Goal: Task Accomplishment & Management: Use online tool/utility

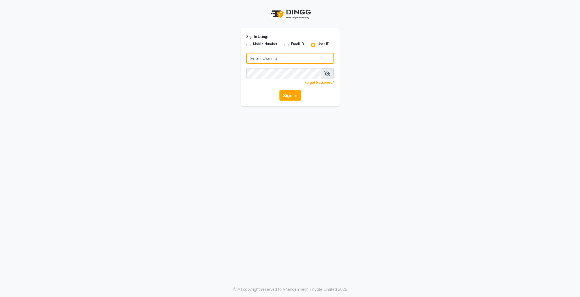
click at [319, 56] on input "Username" at bounding box center [290, 58] width 88 height 11
type input "colourlounge"
click at [299, 95] on button "Sign In" at bounding box center [290, 95] width 22 height 11
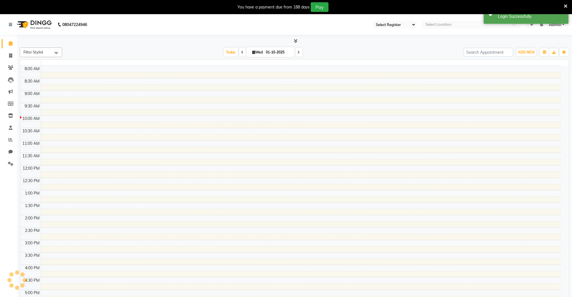
select select "83"
select select "en"
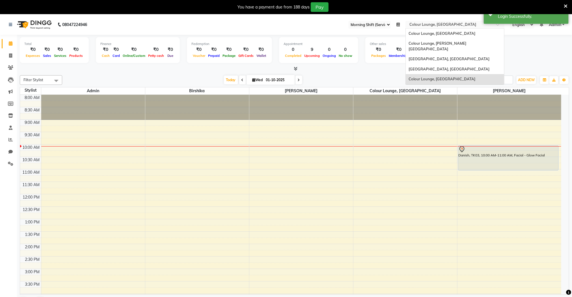
click at [441, 25] on input "text" at bounding box center [450, 25] width 82 height 6
click at [443, 35] on span "Colour Lounge, [GEOGRAPHIC_DATA]" at bounding box center [442, 33] width 67 height 5
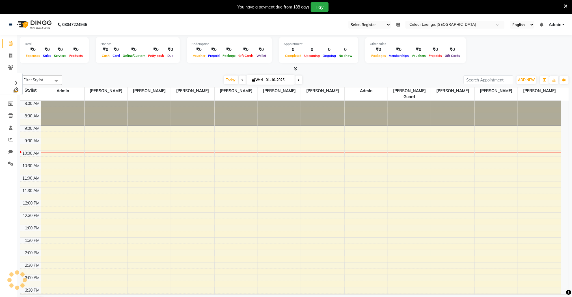
select select "75"
select select "en"
click at [10, 26] on icon at bounding box center [10, 25] width 3 height 4
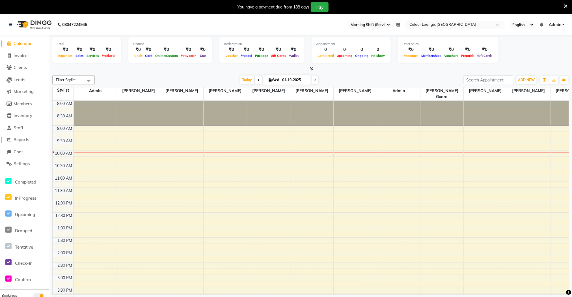
click at [26, 139] on span "Reports" at bounding box center [22, 139] width 16 height 5
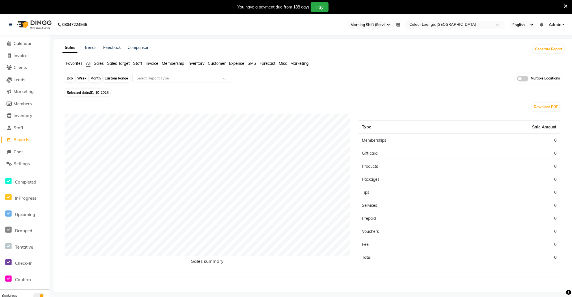
click at [70, 79] on div "Day" at bounding box center [69, 78] width 9 height 8
select select "10"
select select "2025"
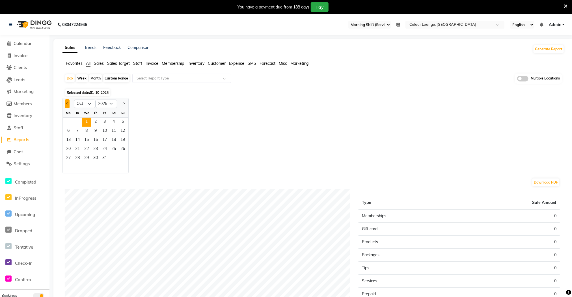
click at [68, 103] on button "Previous month" at bounding box center [67, 103] width 5 height 9
select select "9"
click at [81, 158] on span "30" at bounding box center [77, 158] width 9 height 9
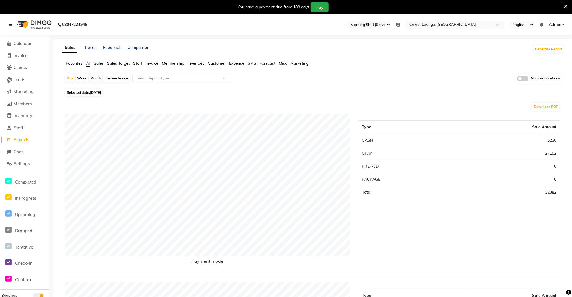
click at [178, 82] on div "Select Report Type" at bounding box center [181, 78] width 99 height 9
click at [175, 90] on div "Daily Sales" at bounding box center [182, 88] width 98 height 11
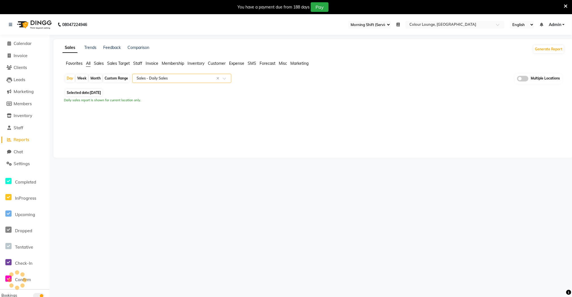
select select "full_report"
select select "csv"
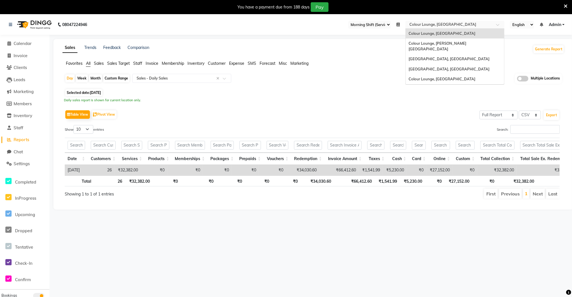
click at [441, 25] on input "text" at bounding box center [450, 25] width 82 height 6
click at [445, 77] on span "Colour Lounge, Ranjit Avenue" at bounding box center [442, 79] width 67 height 5
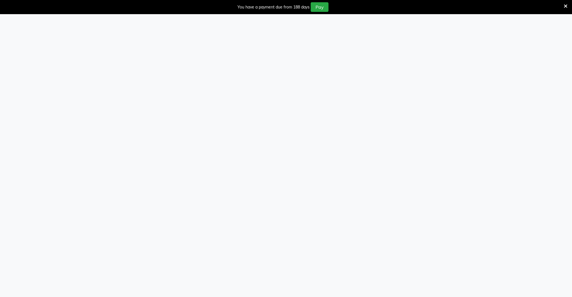
select select "83"
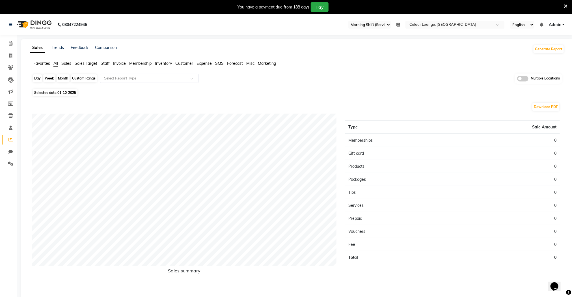
click at [38, 81] on div "Day" at bounding box center [37, 78] width 9 height 8
select select "10"
select select "2025"
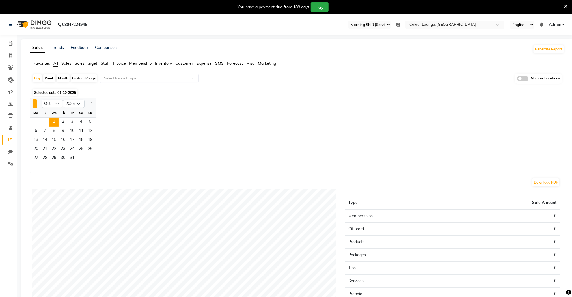
click at [34, 104] on span "Previous month" at bounding box center [35, 103] width 2 height 2
select select "9"
click at [45, 157] on span "30" at bounding box center [44, 158] width 9 height 9
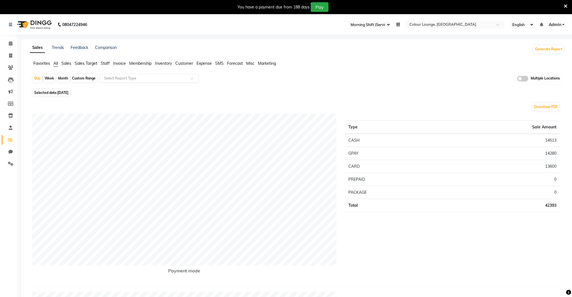
click at [134, 79] on input "text" at bounding box center [143, 79] width 81 height 6
click at [132, 86] on div "Daily Sales" at bounding box center [149, 88] width 98 height 11
select select "full_report"
select select "csv"
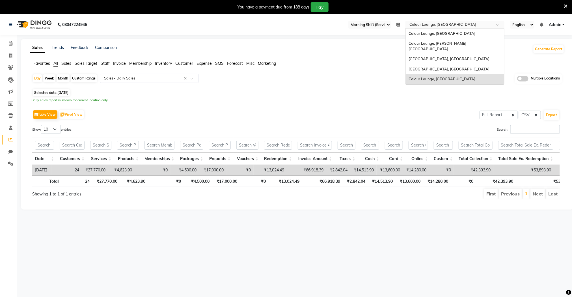
click at [448, 26] on input "text" at bounding box center [450, 25] width 82 height 6
click at [440, 45] on span "Colour Lounge, [PERSON_NAME][GEOGRAPHIC_DATA]" at bounding box center [438, 46] width 58 height 10
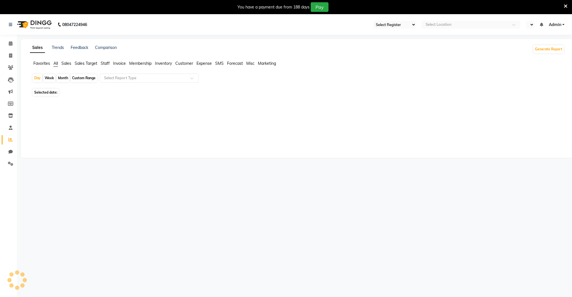
select select "67"
select select "en"
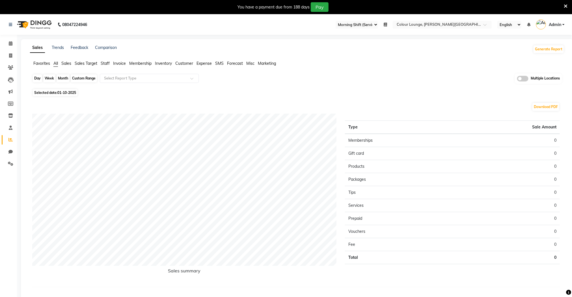
click at [37, 79] on div "Day" at bounding box center [37, 78] width 9 height 8
select select "10"
select select "2025"
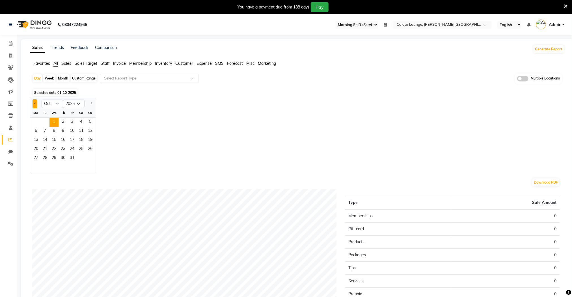
click at [35, 102] on button "Previous month" at bounding box center [35, 103] width 5 height 9
select select "9"
click at [42, 156] on span "30" at bounding box center [44, 158] width 9 height 9
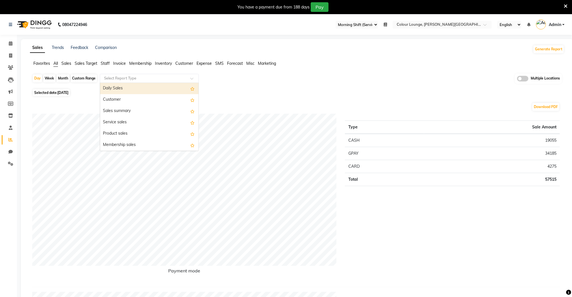
click at [142, 78] on input "text" at bounding box center [143, 79] width 81 height 6
click at [142, 85] on div "Daily Sales" at bounding box center [149, 88] width 98 height 11
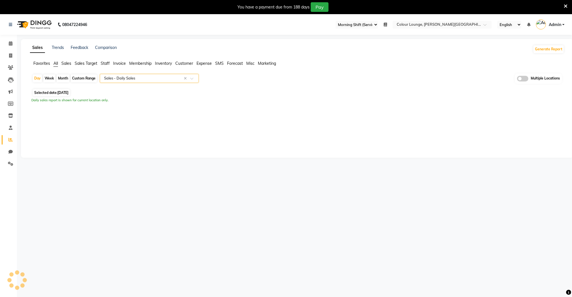
select select "full_report"
select select "csv"
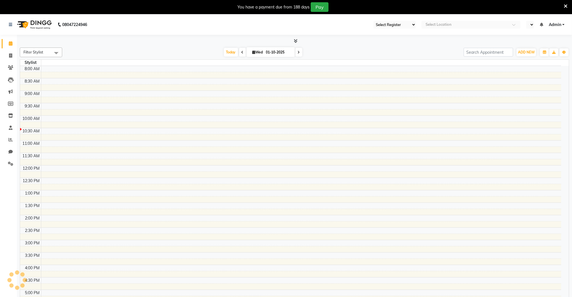
select select "67"
select select "en"
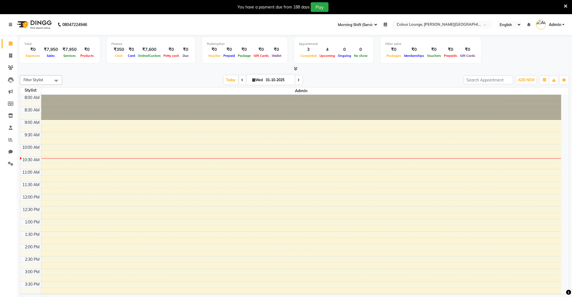
click at [9, 23] on icon at bounding box center [10, 25] width 3 height 4
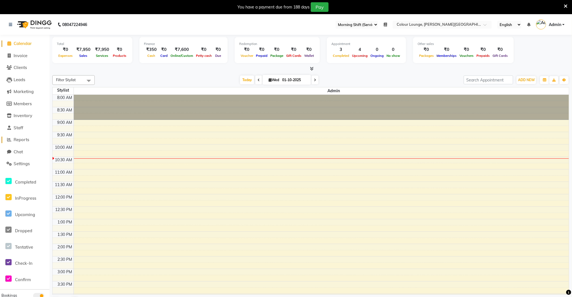
click at [26, 139] on span "Reports" at bounding box center [22, 139] width 16 height 5
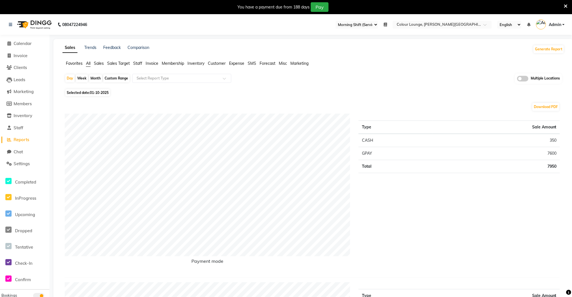
click at [95, 79] on div "Month" at bounding box center [95, 78] width 13 height 8
select select "10"
select select "2025"
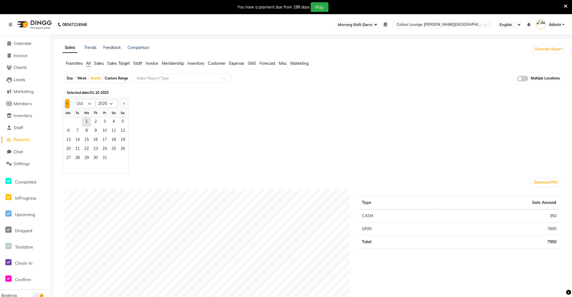
click at [68, 104] on button "Previous month" at bounding box center [67, 103] width 5 height 9
select select "9"
click at [70, 124] on span "1" at bounding box center [68, 122] width 9 height 9
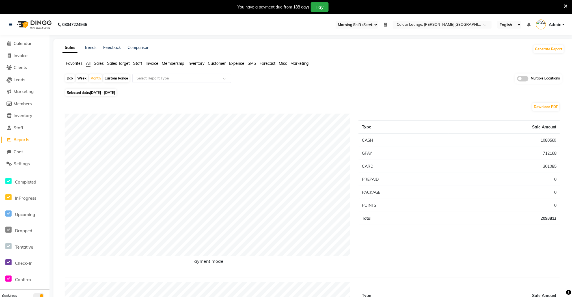
click at [72, 79] on div "Day" at bounding box center [69, 78] width 9 height 8
select select "9"
select select "2025"
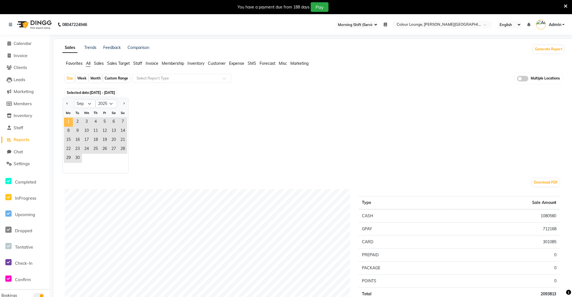
click at [70, 120] on span "1" at bounding box center [68, 122] width 9 height 9
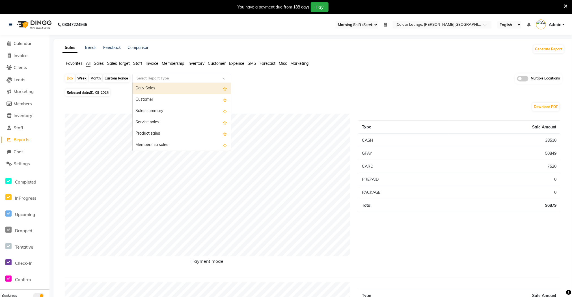
click at [168, 81] on input "text" at bounding box center [176, 79] width 81 height 6
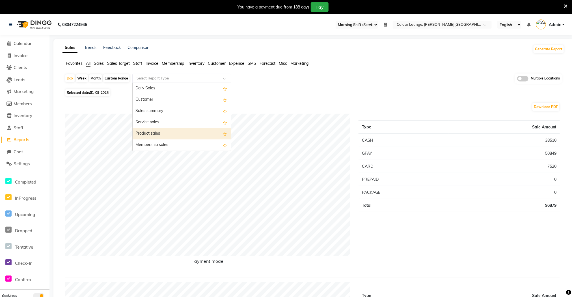
click at [166, 128] on div "Product sales" at bounding box center [182, 133] width 98 height 11
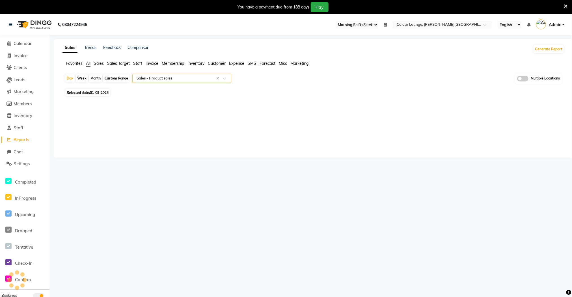
select select "full_report"
select select "csv"
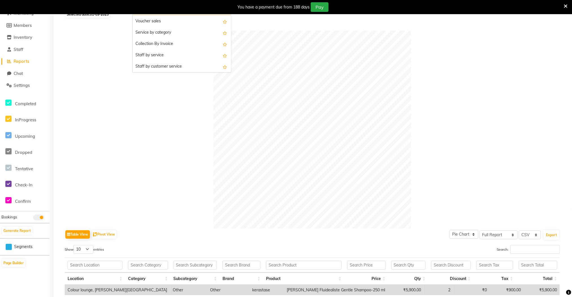
scroll to position [76, 0]
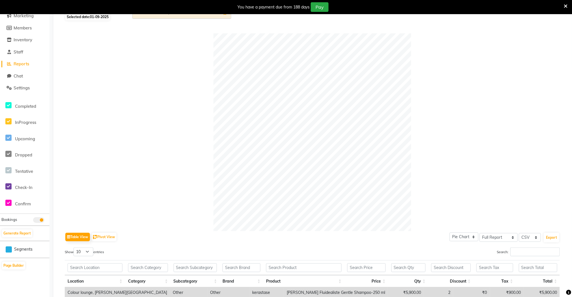
type input "VER"
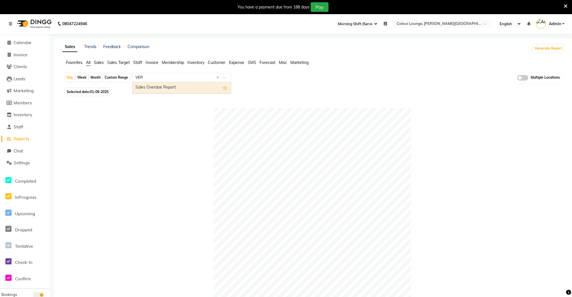
scroll to position [0, 0]
click at [73, 79] on div "Day" at bounding box center [69, 78] width 9 height 8
select select "9"
select select "2025"
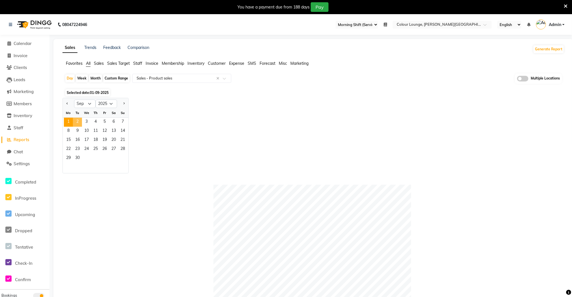
click at [76, 121] on span "2" at bounding box center [77, 122] width 9 height 9
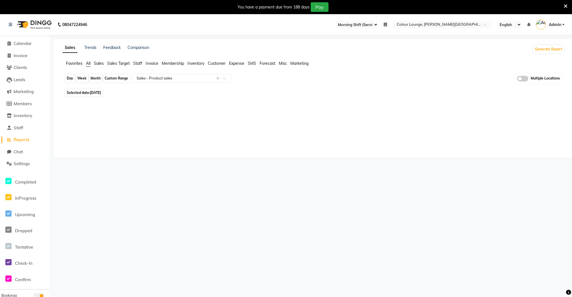
click at [69, 82] on div "Day" at bounding box center [69, 78] width 9 height 8
select select "9"
select select "2025"
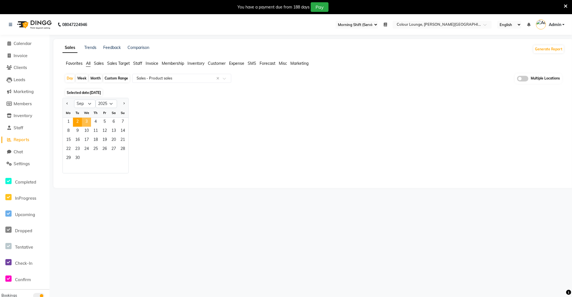
click at [86, 124] on span "3" at bounding box center [86, 122] width 9 height 9
select select "full_report"
select select "csv"
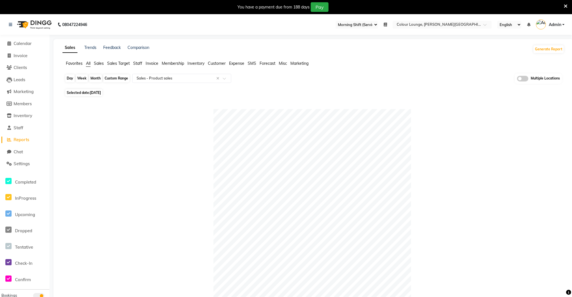
click at [72, 80] on div "Day" at bounding box center [69, 78] width 9 height 8
select select "9"
select select "2025"
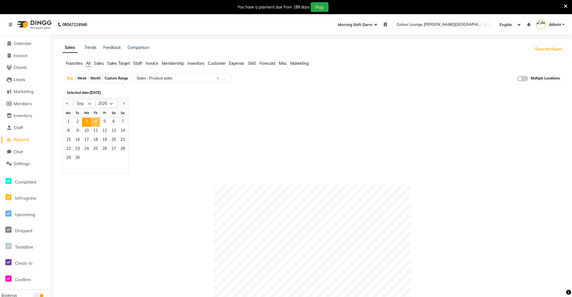
click at [97, 123] on span "4" at bounding box center [95, 122] width 9 height 9
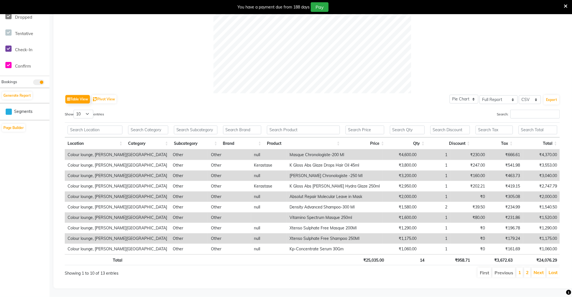
scroll to position [222, 0]
click at [526, 270] on link "2" at bounding box center [527, 273] width 3 height 6
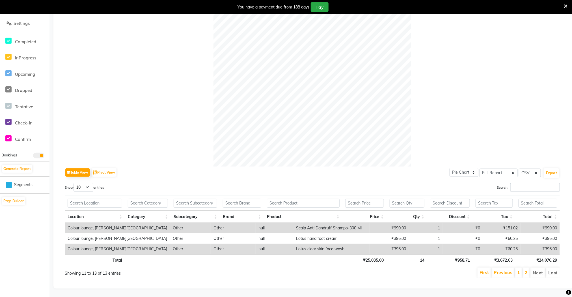
scroll to position [149, 0]
